Goal: Task Accomplishment & Management: Manage account settings

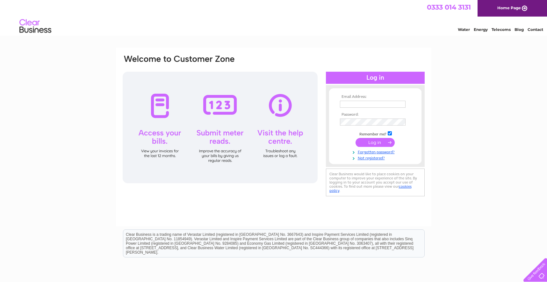
type input "[PERSON_NAME][EMAIL_ADDRESS][PERSON_NAME][DOMAIN_NAME]"
click at [373, 144] on input "submit" at bounding box center [375, 142] width 39 height 9
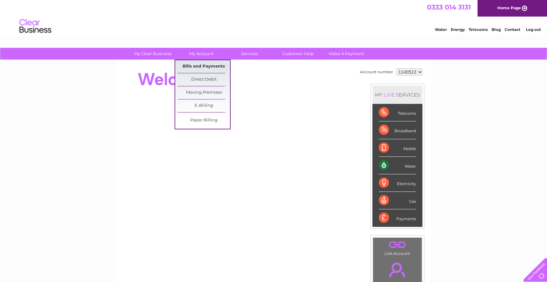
click at [202, 66] on link "Bills and Payments" at bounding box center [204, 66] width 53 height 13
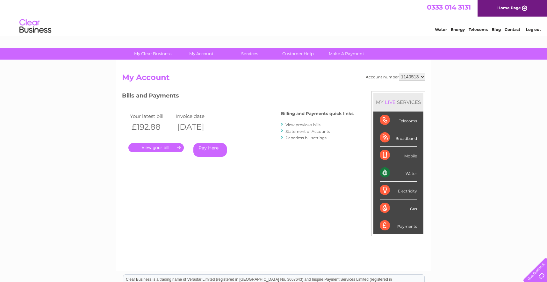
click at [158, 149] on link "." at bounding box center [155, 147] width 55 height 9
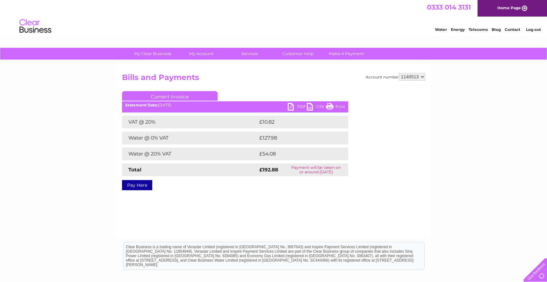
click at [330, 110] on link "Print" at bounding box center [335, 107] width 19 height 9
click at [291, 108] on link "PDF" at bounding box center [297, 107] width 19 height 9
